Goal: Use online tool/utility: Utilize a website feature to perform a specific function

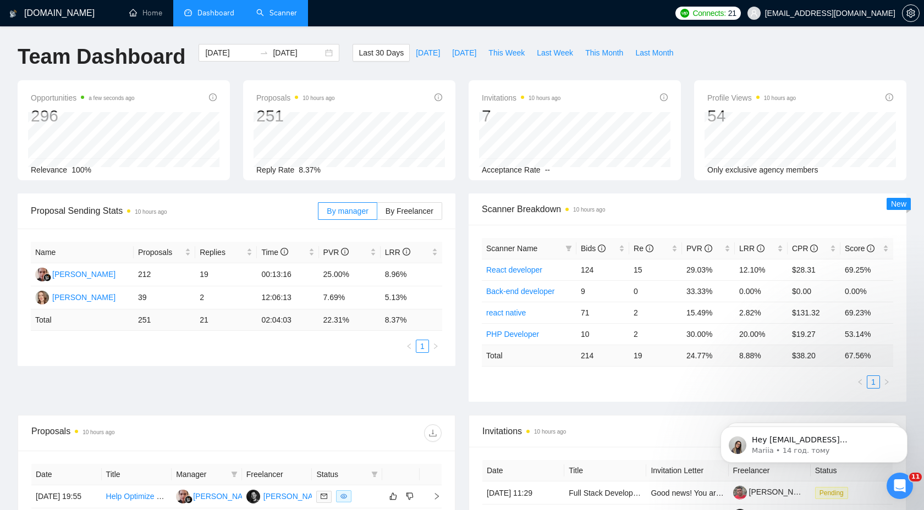
click at [269, 18] on link "Scanner" at bounding box center [276, 12] width 41 height 9
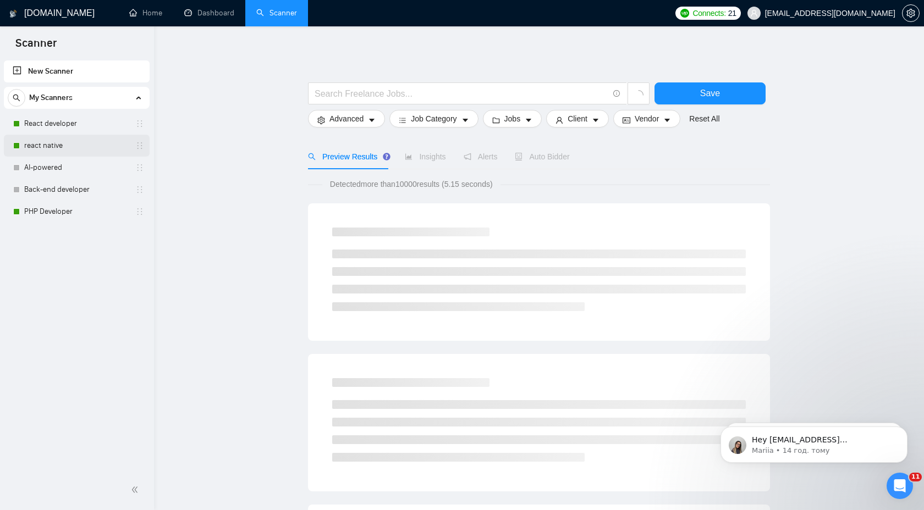
click at [96, 151] on link "react native" at bounding box center [76, 146] width 105 height 22
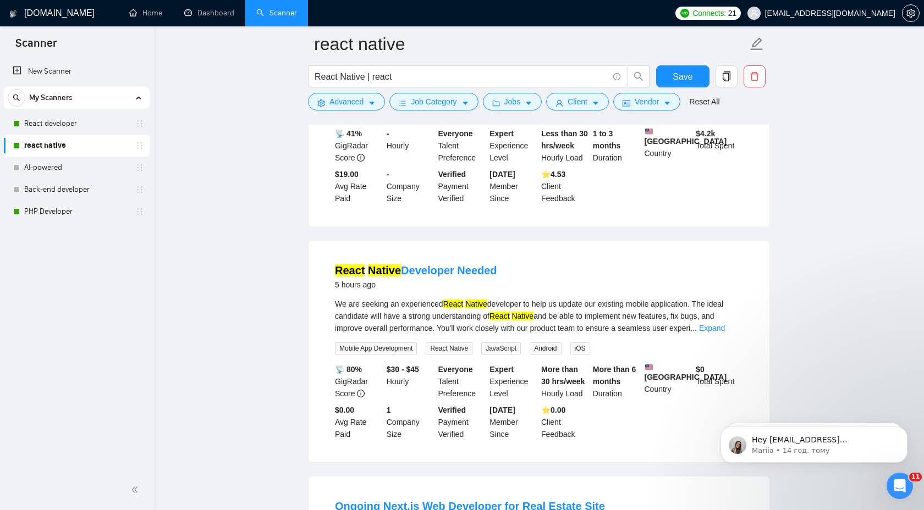
scroll to position [680, 0]
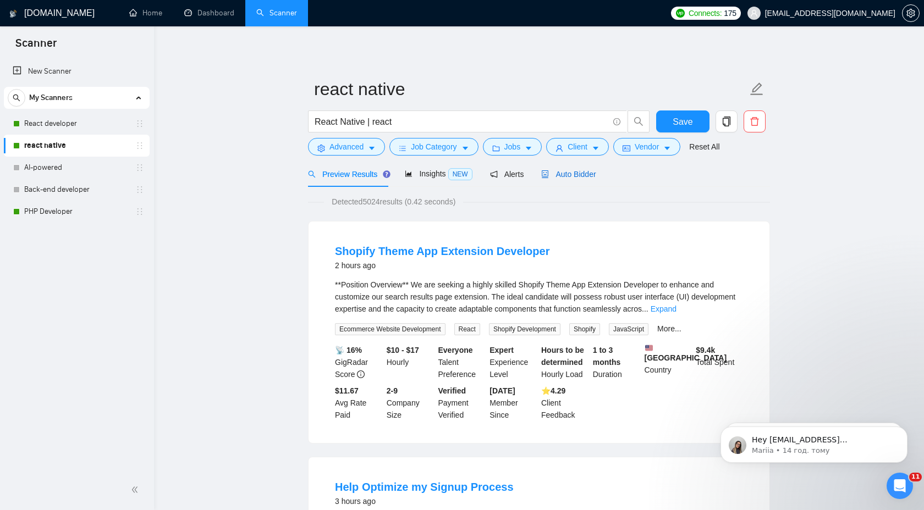
click at [560, 179] on div "Auto Bidder" at bounding box center [568, 174] width 54 height 12
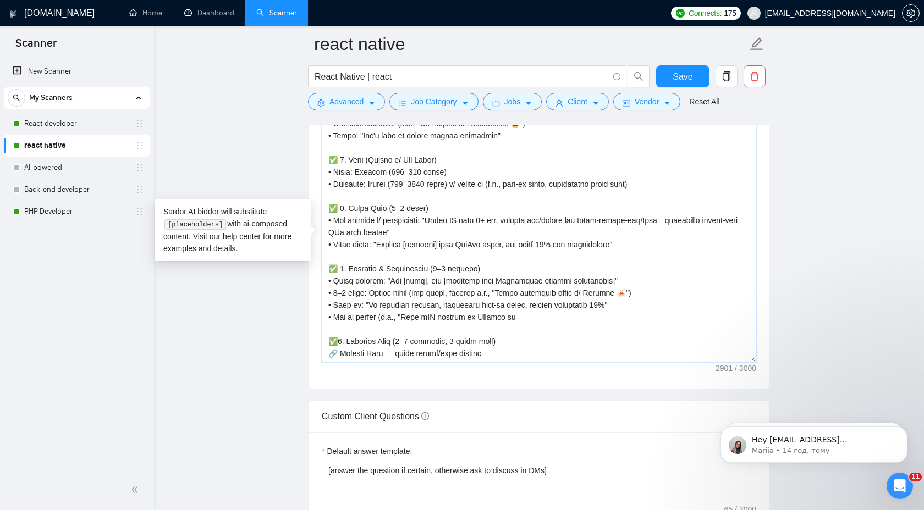
scroll to position [1270, 0]
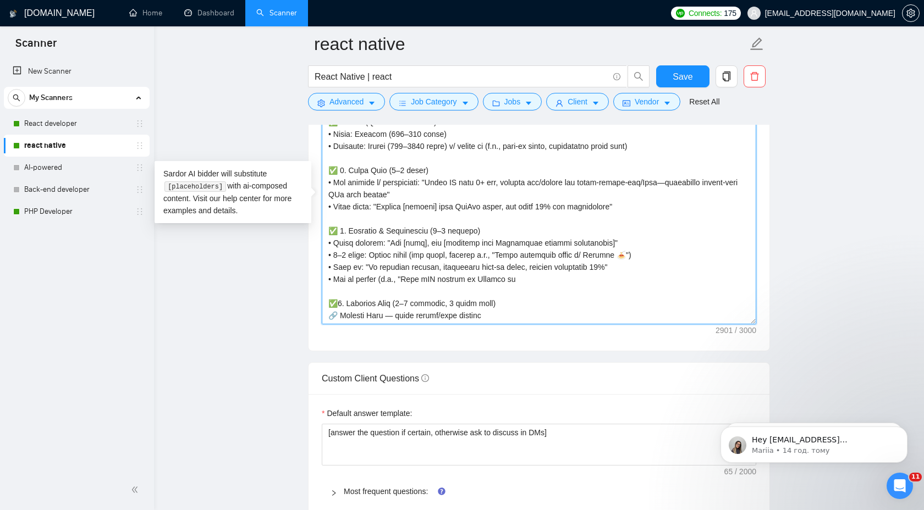
drag, startPoint x: 328, startPoint y: 228, endPoint x: 514, endPoint y: 318, distance: 205.9
click at [514, 318] on textarea "Cover letter template:" at bounding box center [539, 201] width 435 height 248
